Goal: Find specific page/section: Find specific page/section

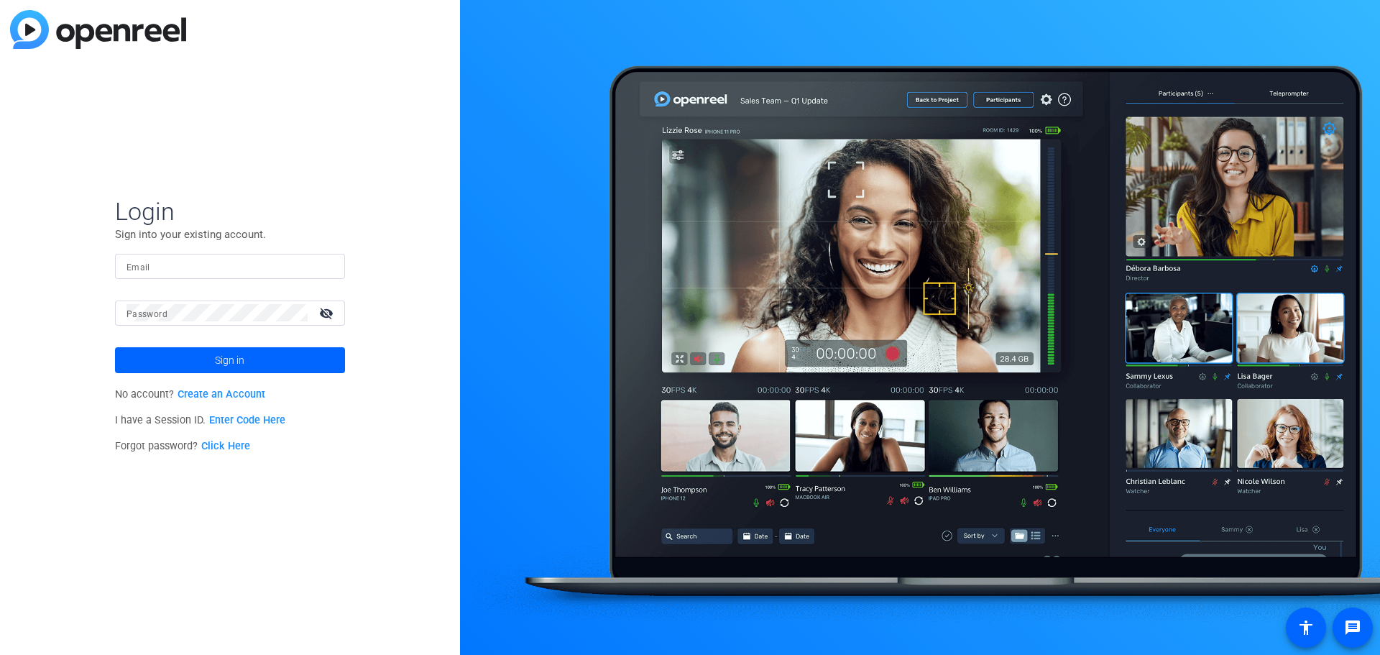
click at [277, 268] on input "Email" at bounding box center [229, 265] width 207 height 17
type input "zinaida.skachinsky@pfizer.com"
click at [115, 347] on button "Sign in" at bounding box center [230, 360] width 230 height 26
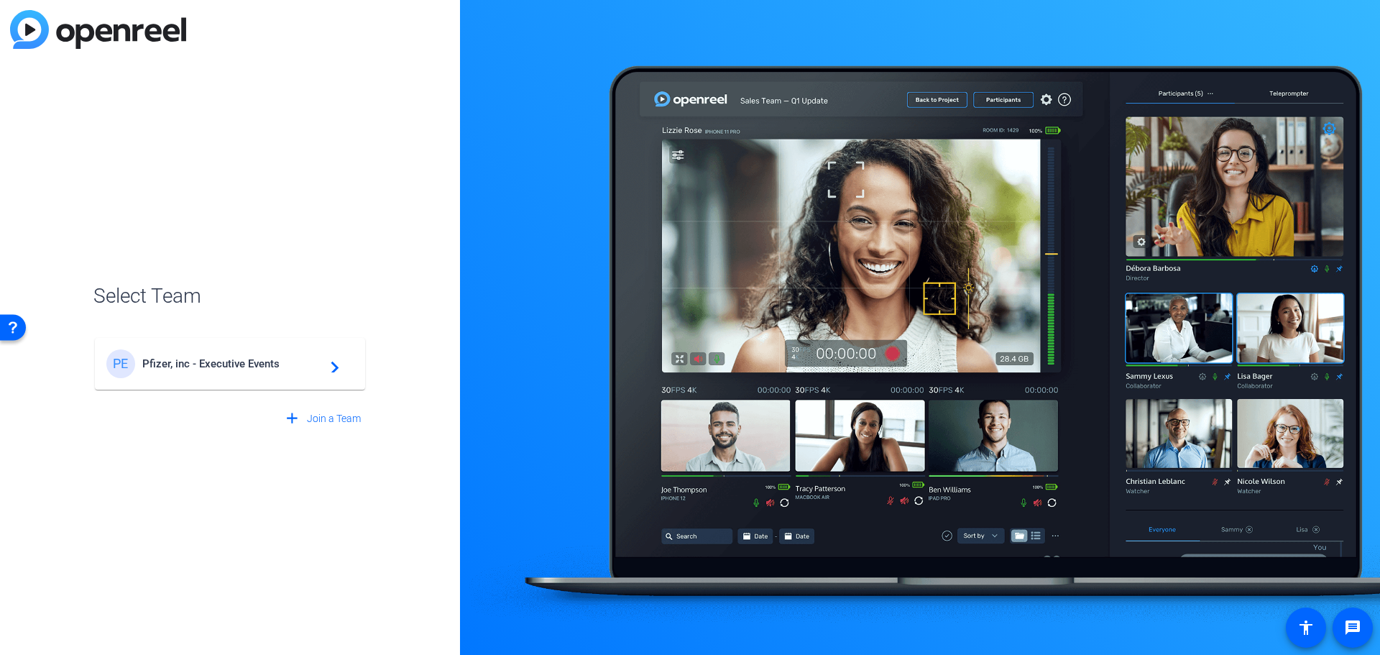
click at [221, 374] on div "PE Pfizer, inc - Executive Events navigate_next" at bounding box center [229, 363] width 247 height 29
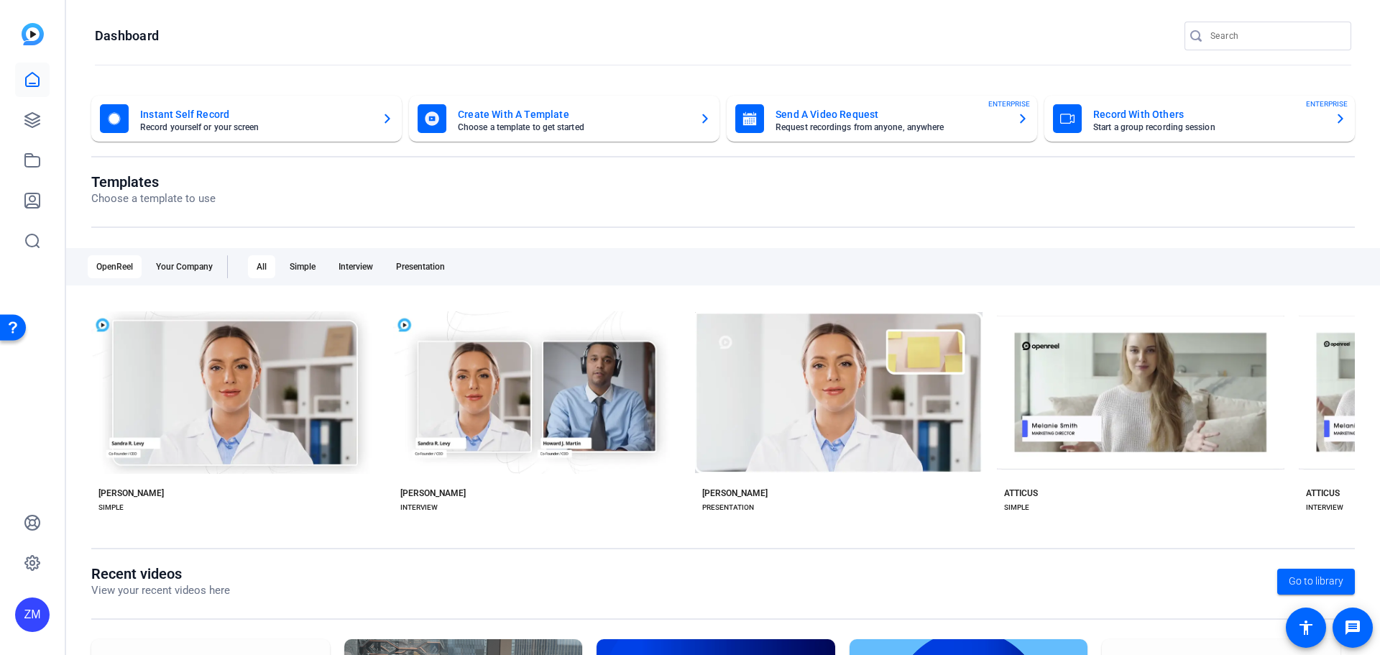
click at [1246, 34] on input "Search" at bounding box center [1274, 35] width 129 height 17
type input "P"
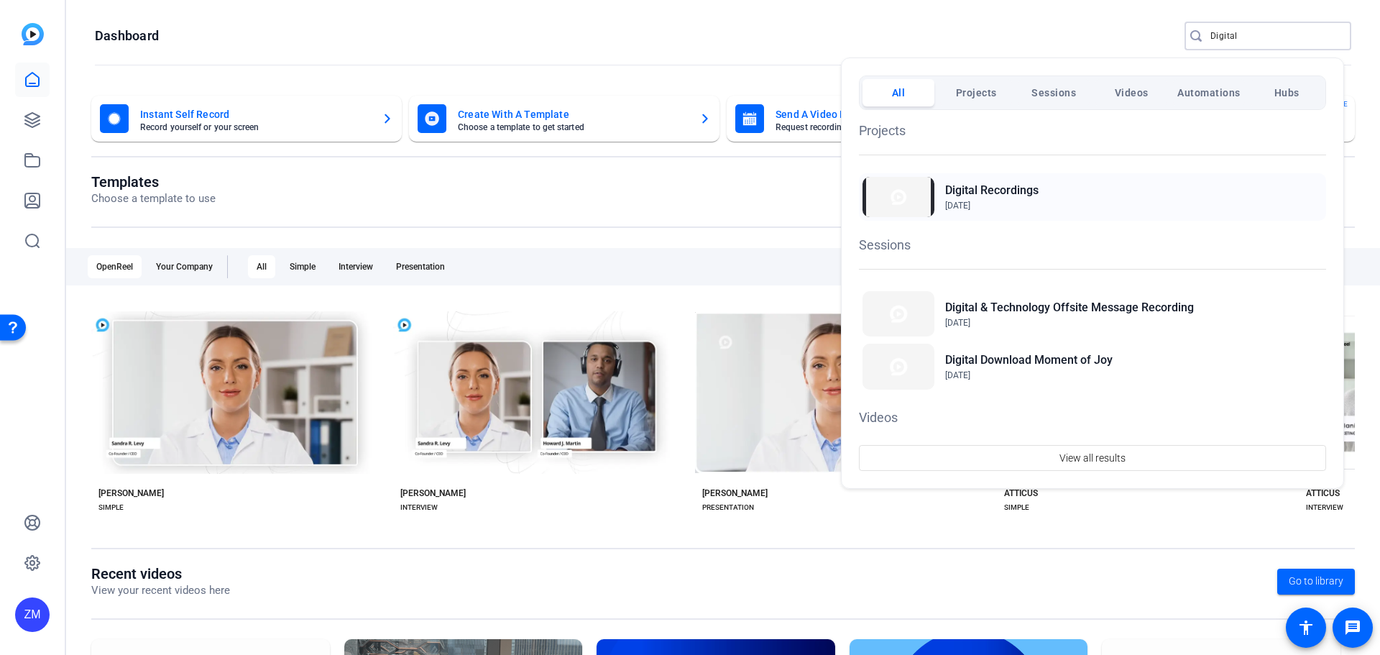
type input "Digital"
click at [970, 192] on h2 "Digital Recordings" at bounding box center [991, 190] width 93 height 17
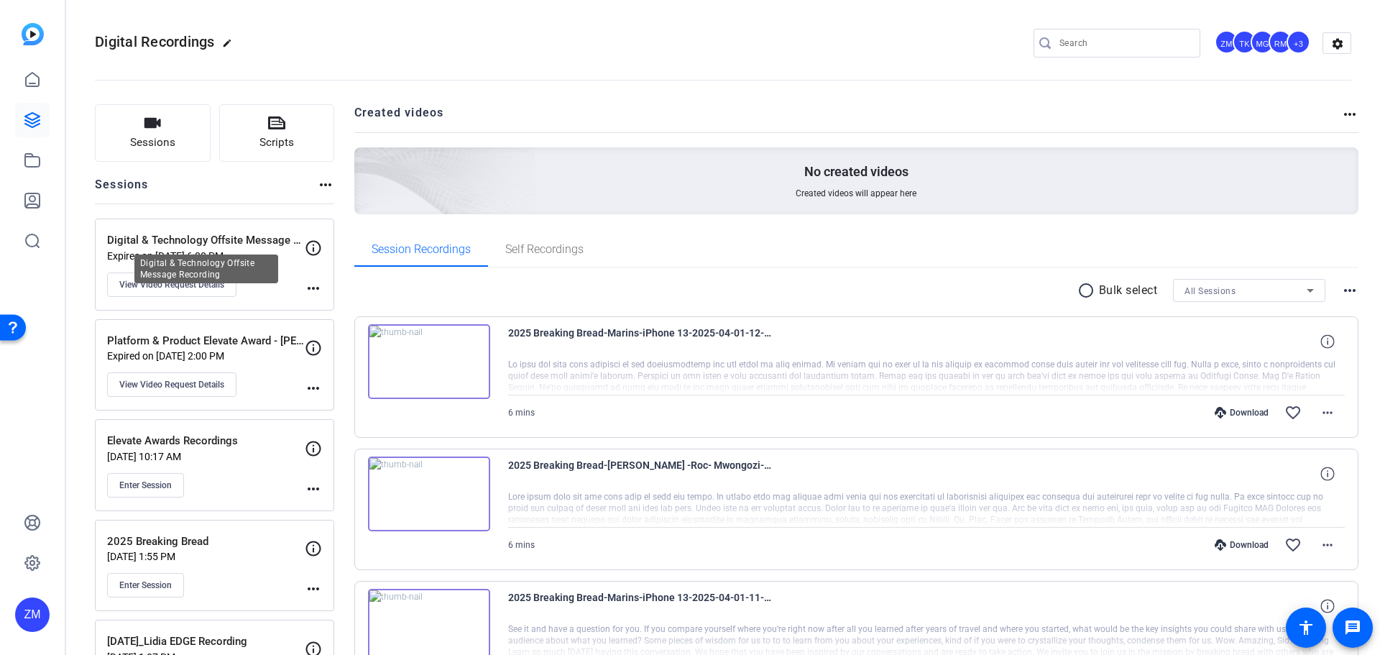
click at [194, 238] on p "Digital & Technology Offsite Message Recording" at bounding box center [206, 240] width 198 height 17
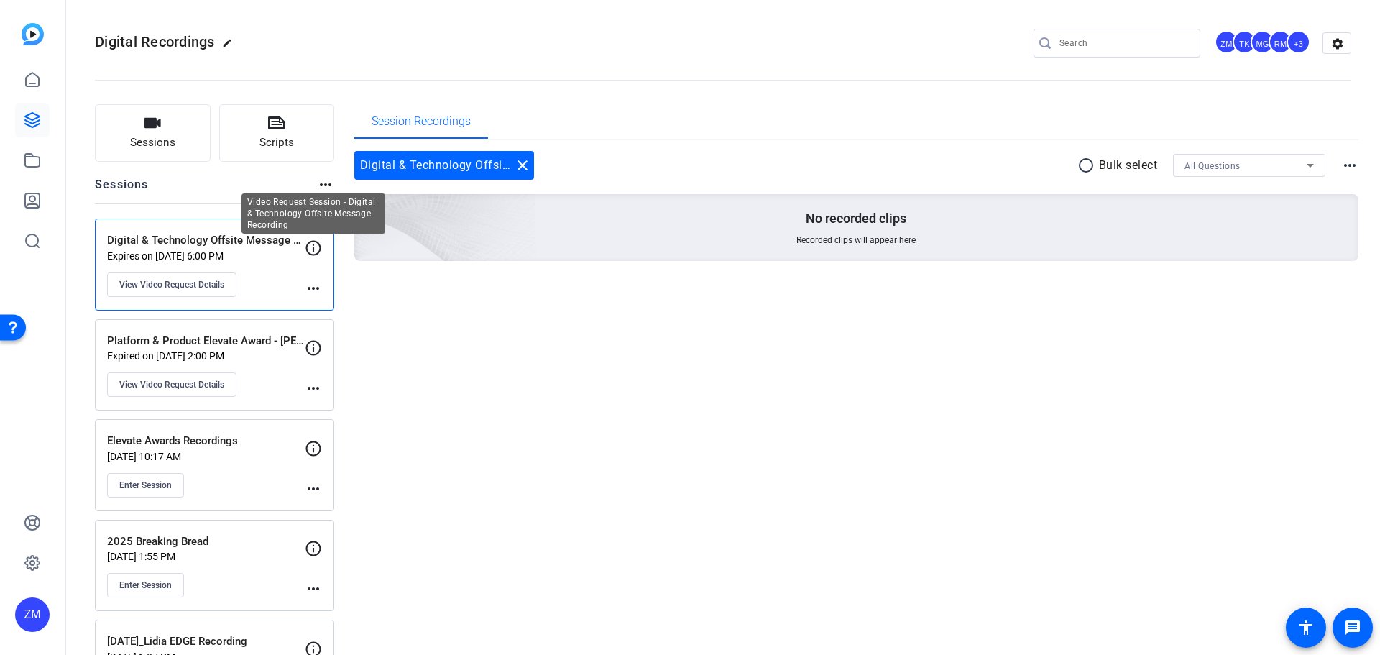
click at [311, 248] on icon at bounding box center [313, 247] width 17 height 17
click at [313, 285] on mat-icon "more_horiz" at bounding box center [313, 288] width 17 height 17
click at [243, 234] on div at bounding box center [690, 327] width 1380 height 655
click at [148, 280] on span "View Video Request Details" at bounding box center [171, 284] width 105 height 11
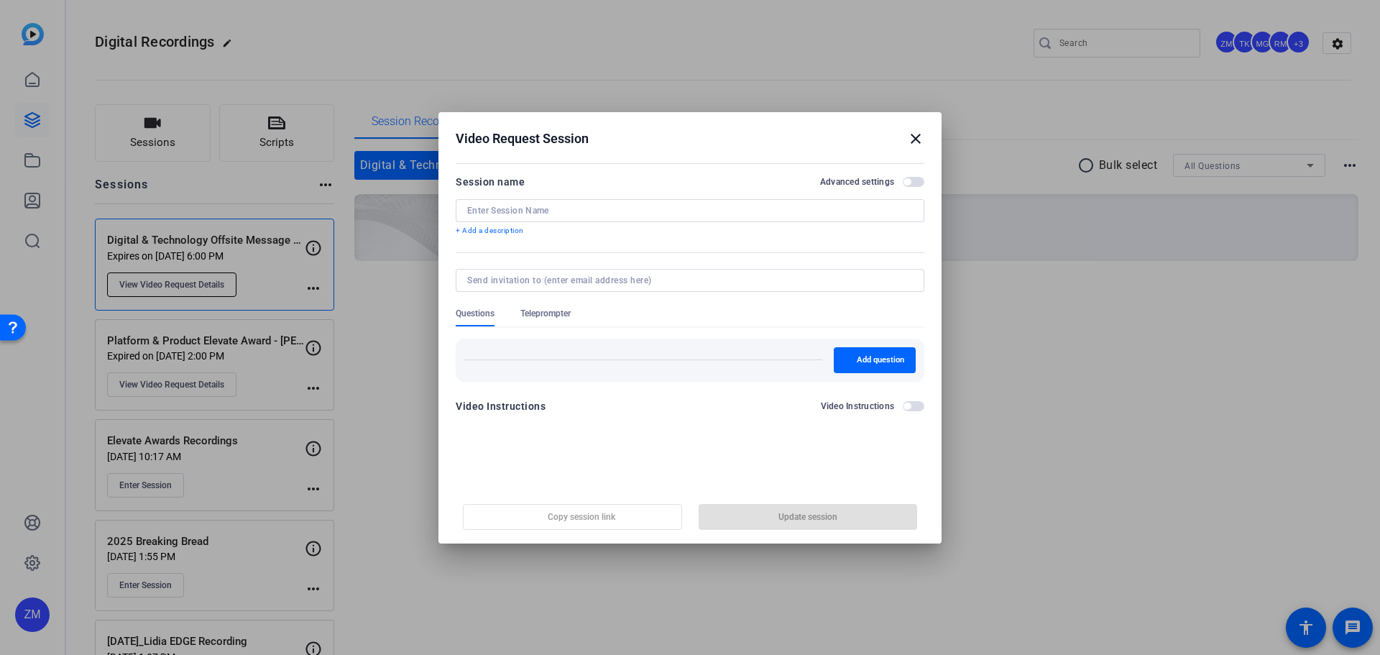
type input "Digital & Technology Offsite Message Recording"
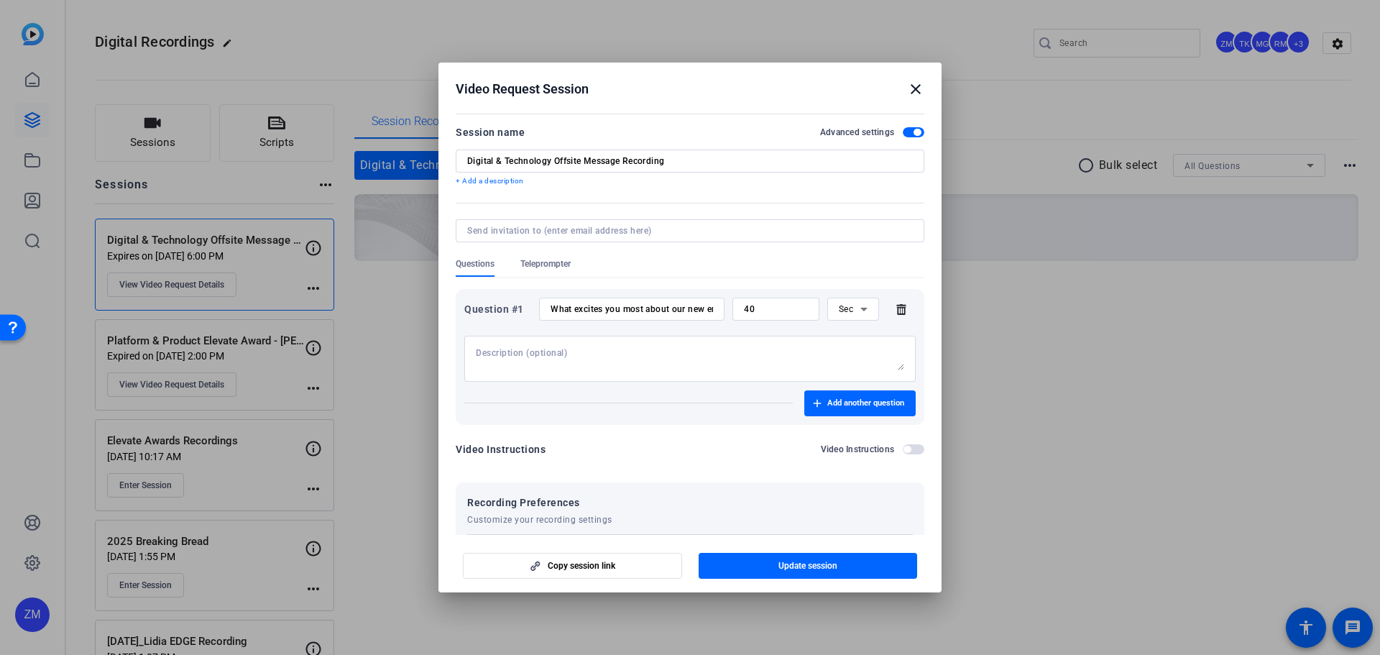
click at [914, 88] on mat-icon "close" at bounding box center [915, 88] width 17 height 17
